Goal: Unclear: Unclear

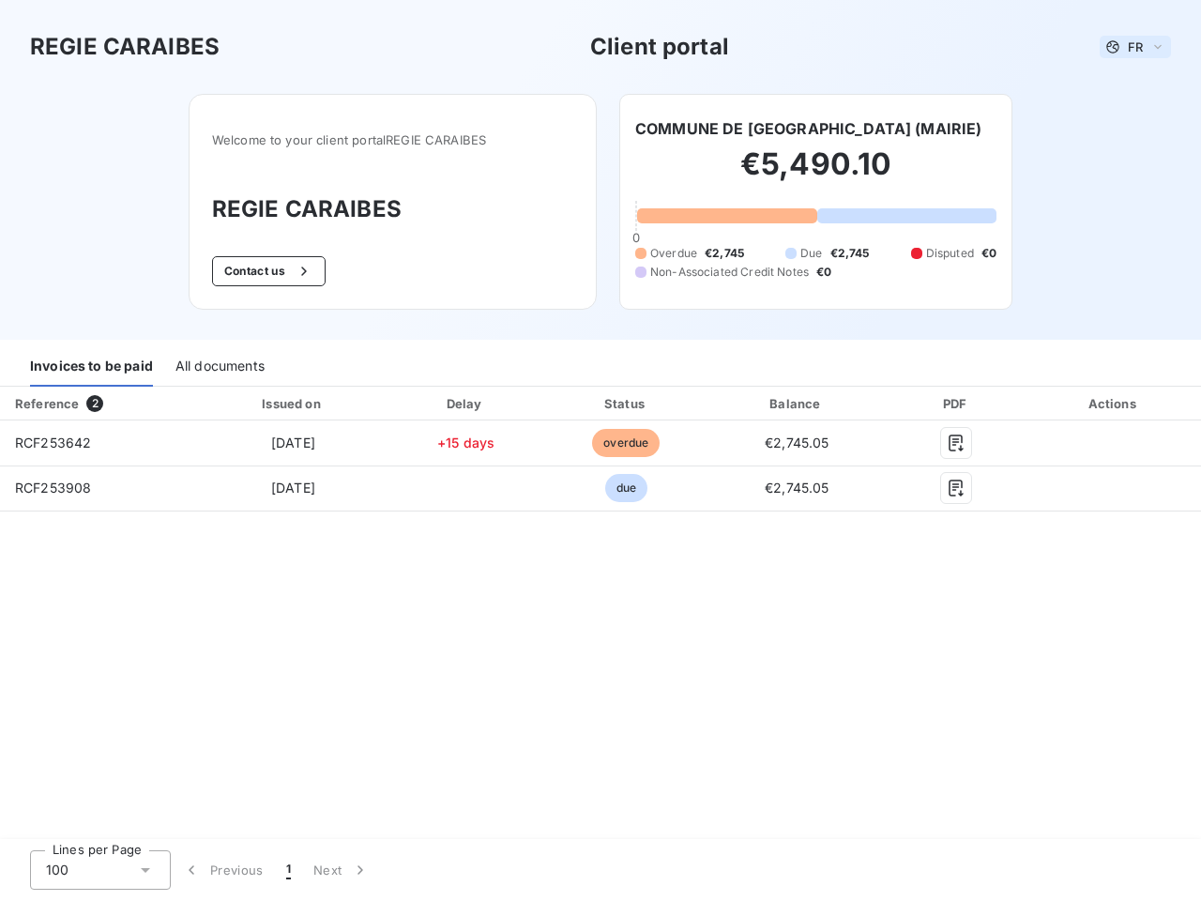
click at [1135, 47] on span "FR" at bounding box center [1135, 46] width 15 height 15
